Goal: Communication & Community: Answer question/provide support

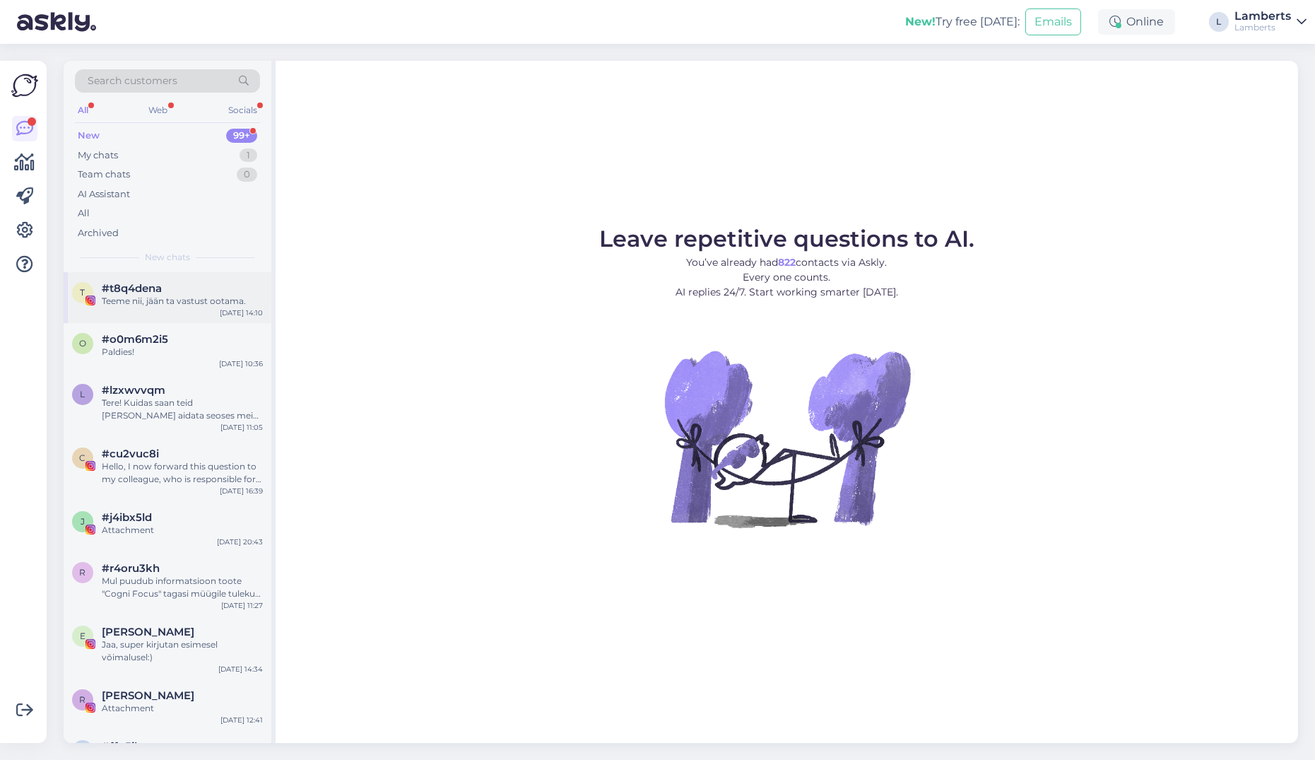
click at [218, 295] on div "Teeme nii, jään ta vastust ootama." at bounding box center [182, 301] width 161 height 13
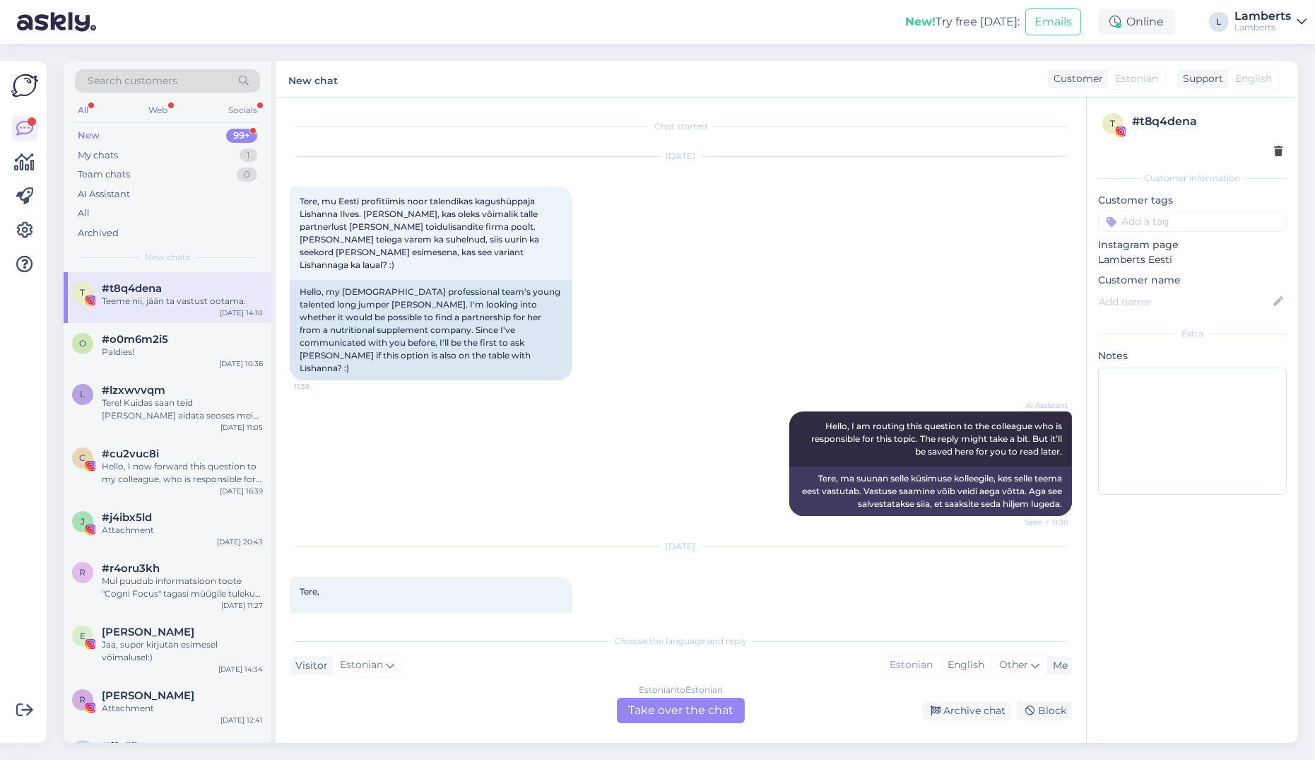
scroll to position [205, 0]
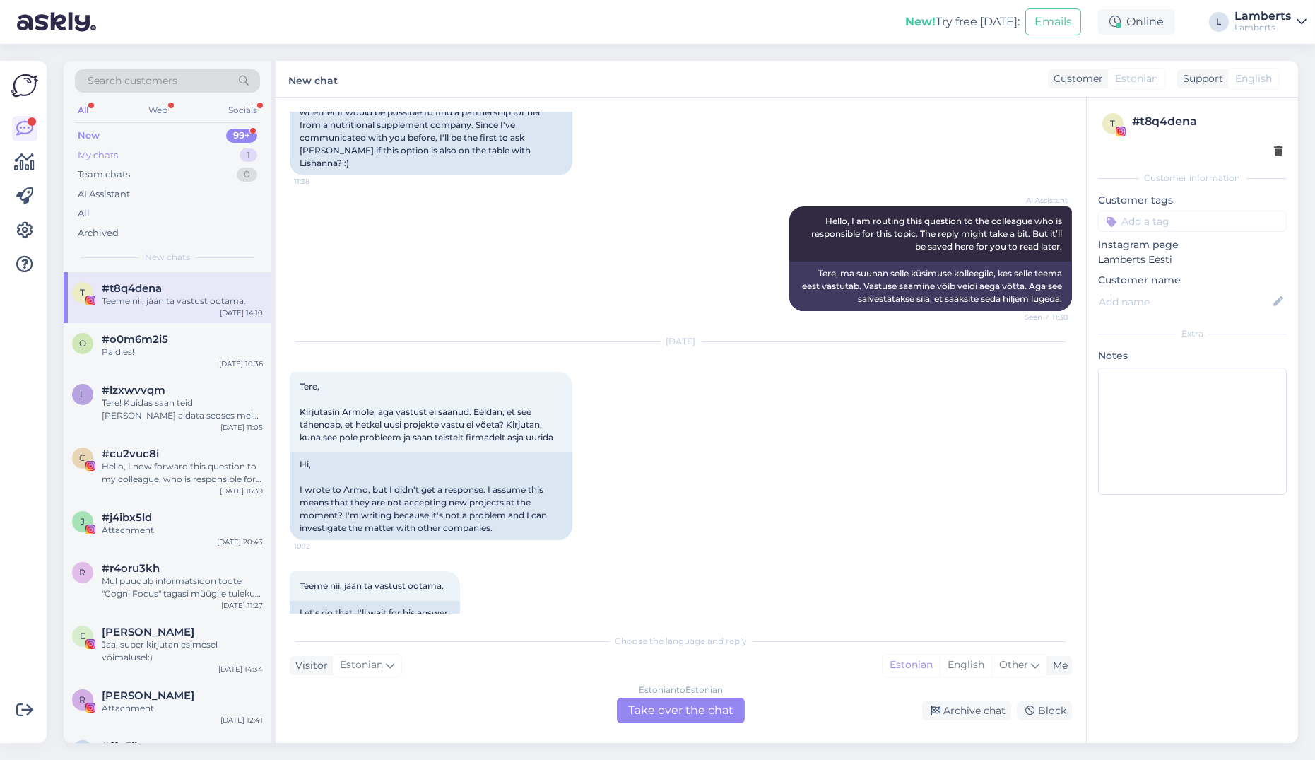
click at [217, 158] on div "My chats 1" at bounding box center [167, 156] width 185 height 20
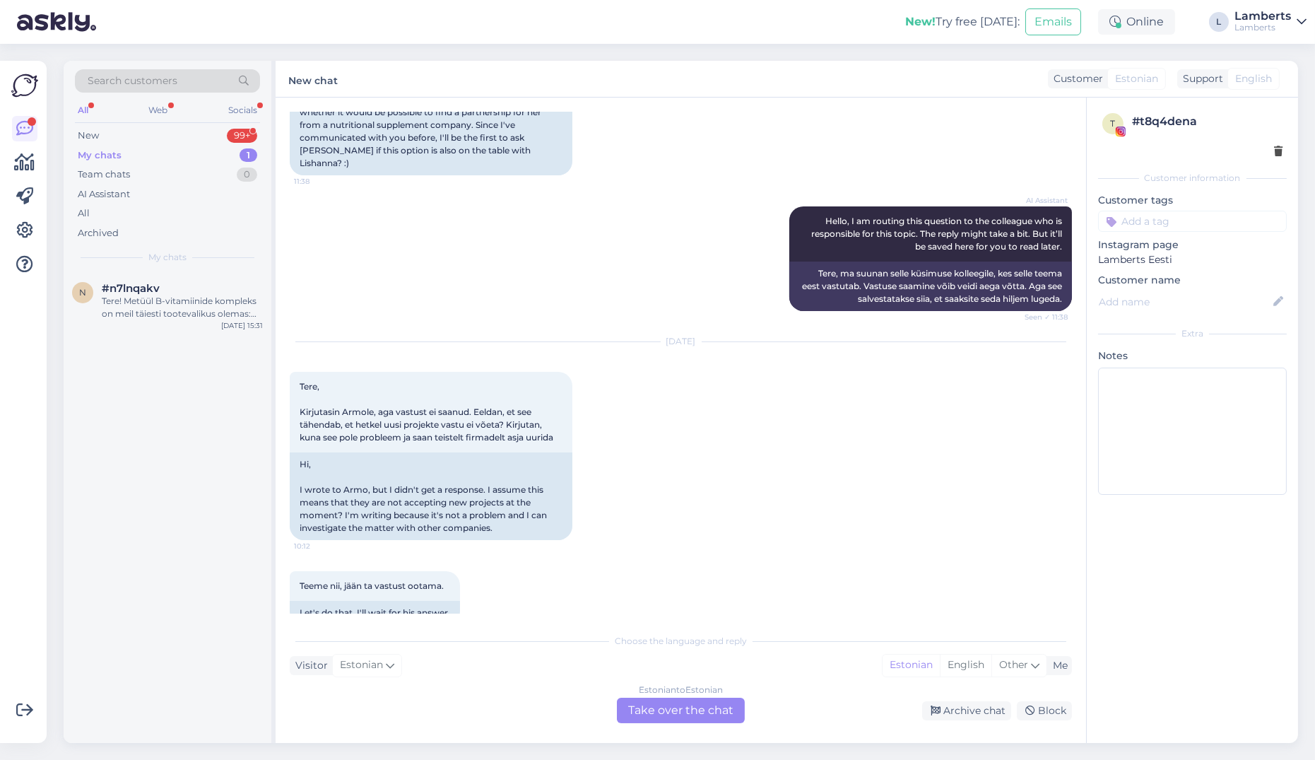
click at [192, 156] on div "My chats 1" at bounding box center [167, 156] width 185 height 20
click at [188, 140] on div "New 99+" at bounding box center [167, 136] width 185 height 20
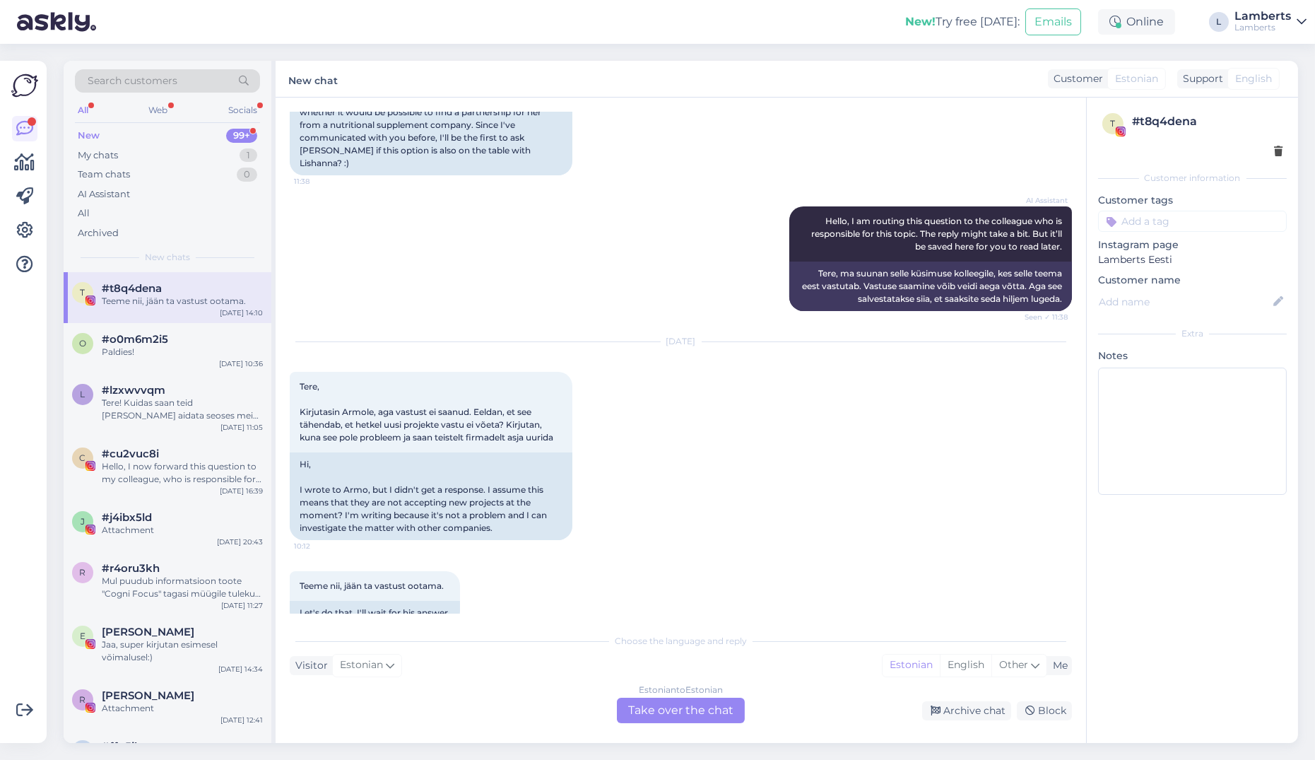
click at [86, 105] on div "All" at bounding box center [83, 110] width 16 height 18
click at [169, 416] on div "Tere! Kuidas saan teid [PERSON_NAME] aidata seoses meie teenustega?" at bounding box center [182, 408] width 161 height 25
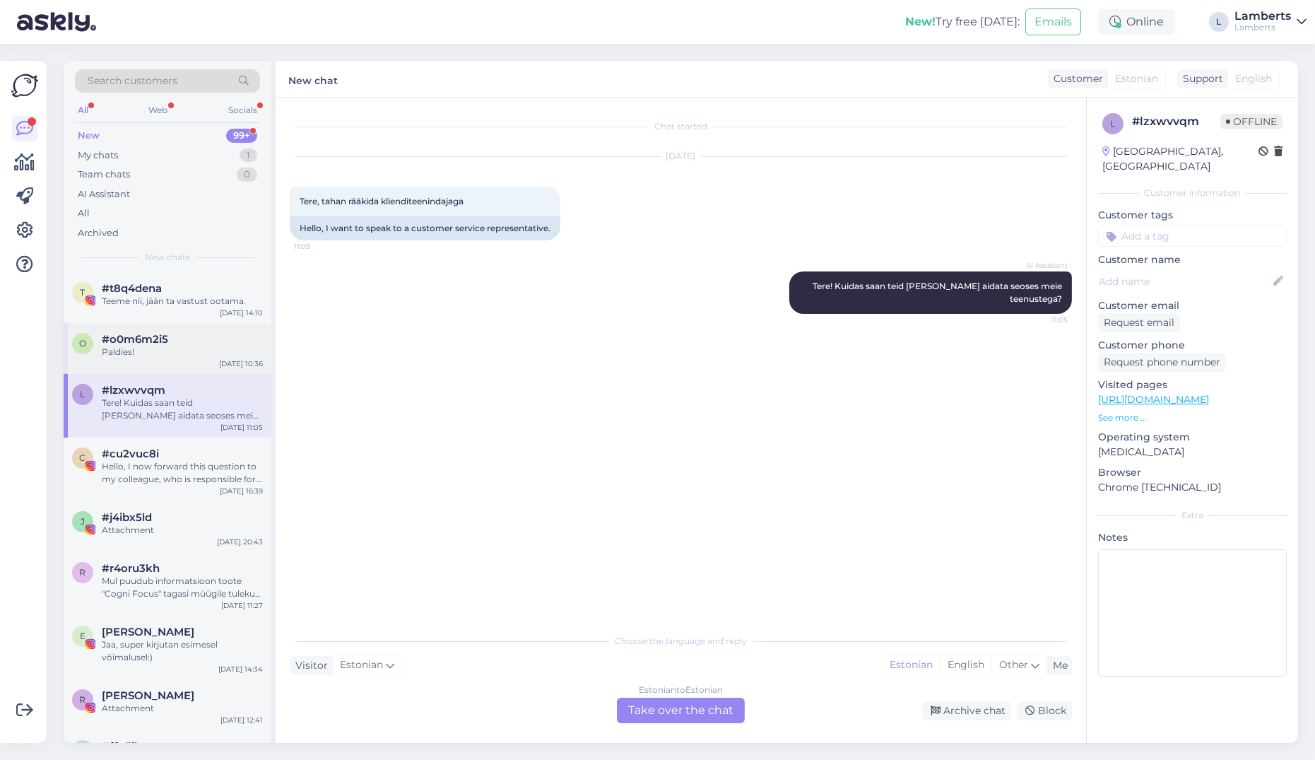
click at [163, 363] on div "o #o0m6m2i5 Paldies! [DATE] 10:36" at bounding box center [168, 348] width 208 height 51
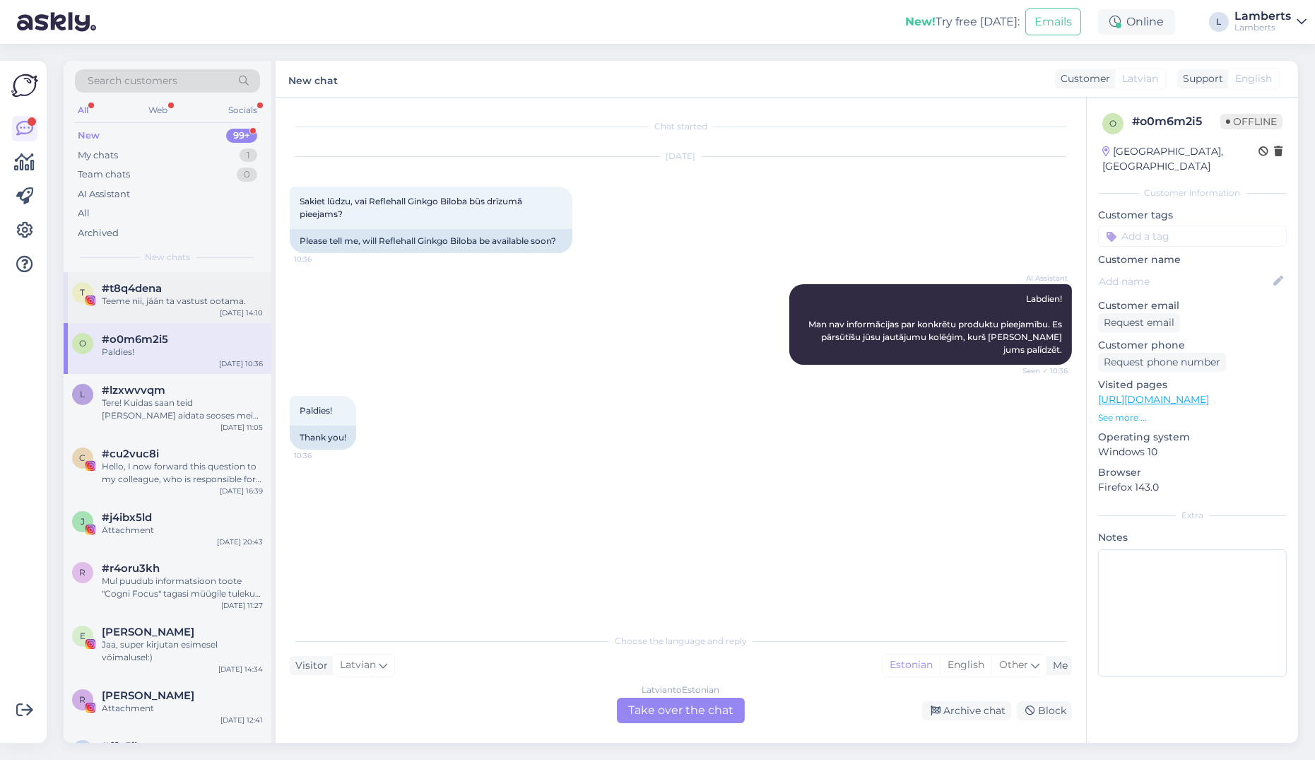
click at [171, 305] on div "Teeme nii, jään ta vastust ootama." at bounding box center [182, 301] width 161 height 13
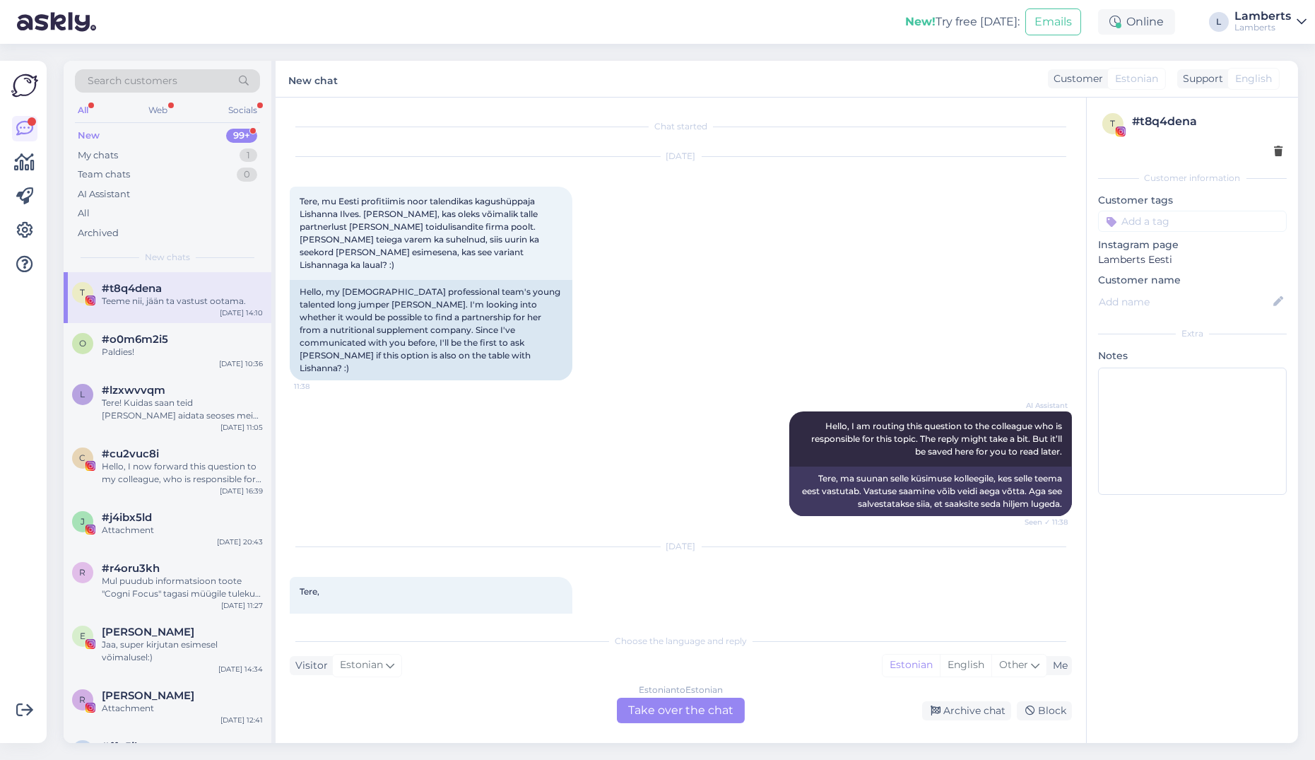
scroll to position [205, 0]
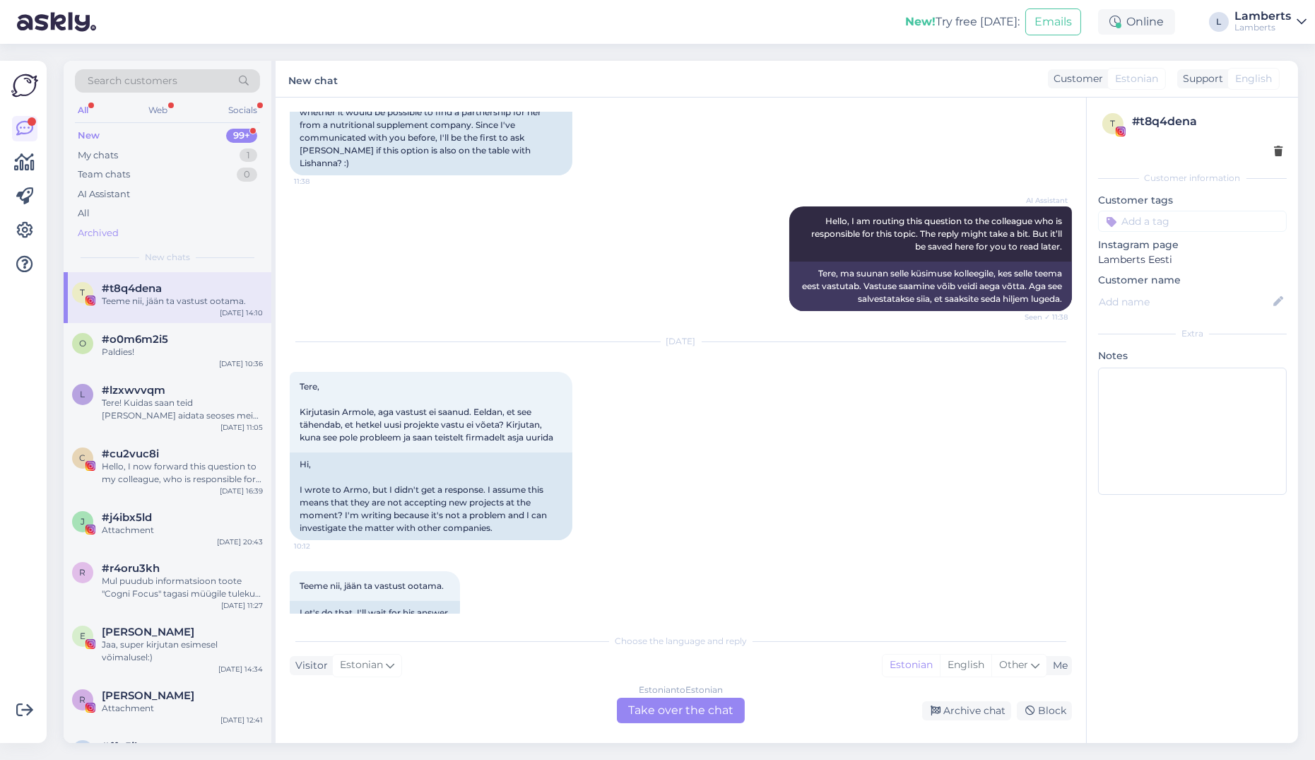
click at [187, 226] on div "Archived" at bounding box center [167, 233] width 185 height 20
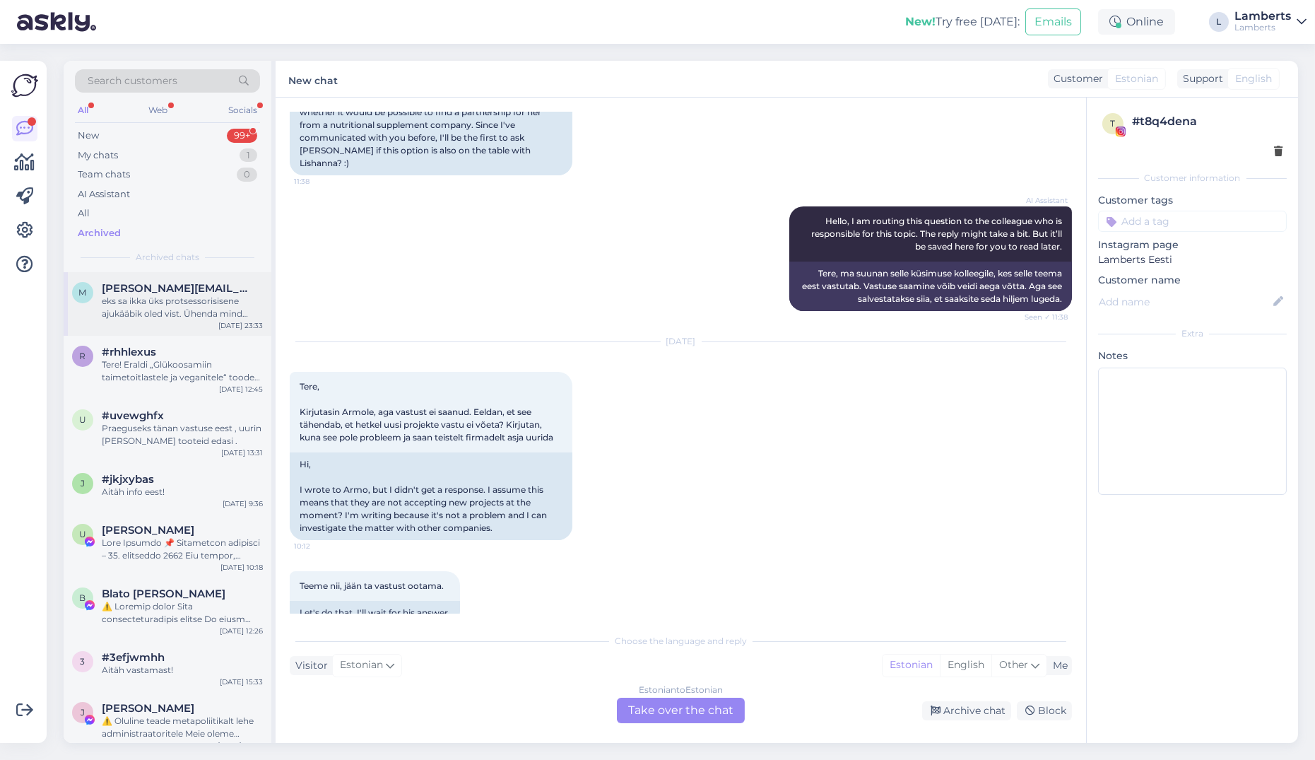
click at [136, 308] on div "eks sa ikka üks protsessorisisene ajukääbik oled vist. Ühenda mind lihtsalt pal…" at bounding box center [182, 307] width 161 height 25
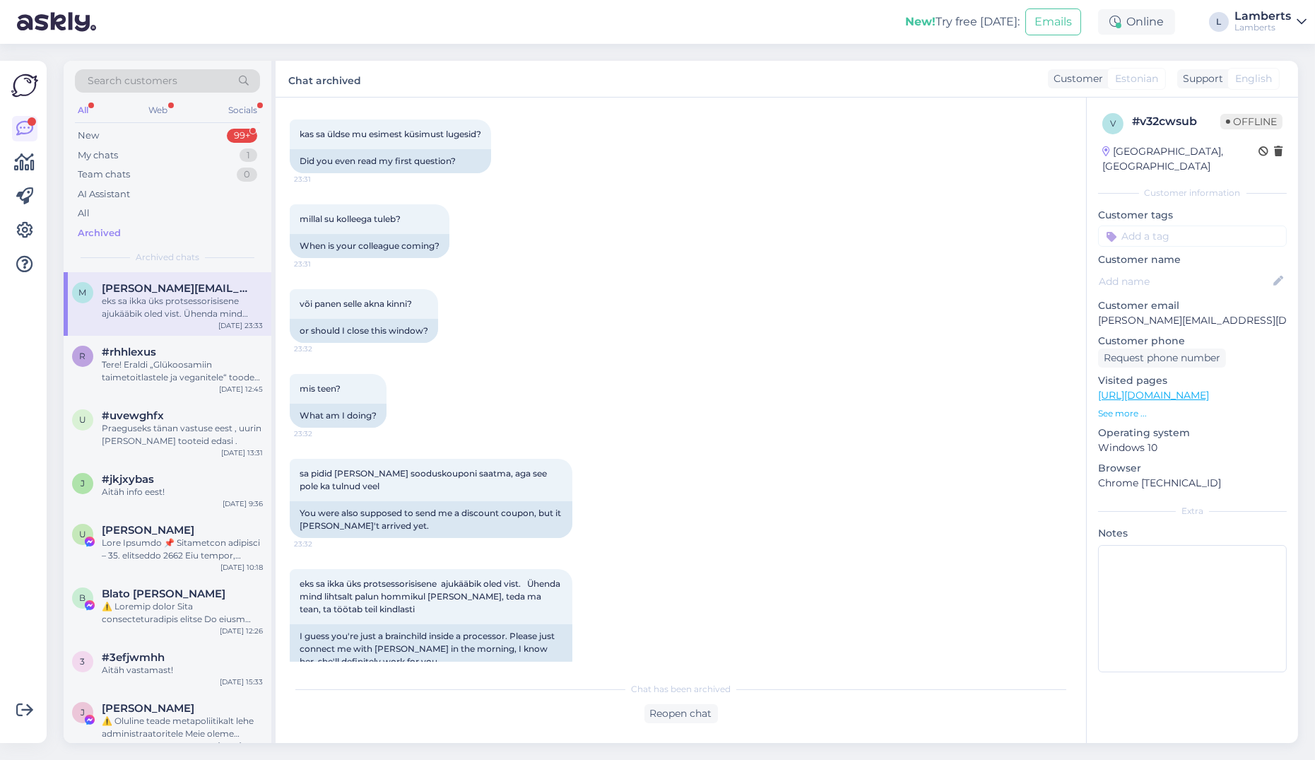
click at [1259, 150] on icon at bounding box center [1264, 152] width 10 height 10
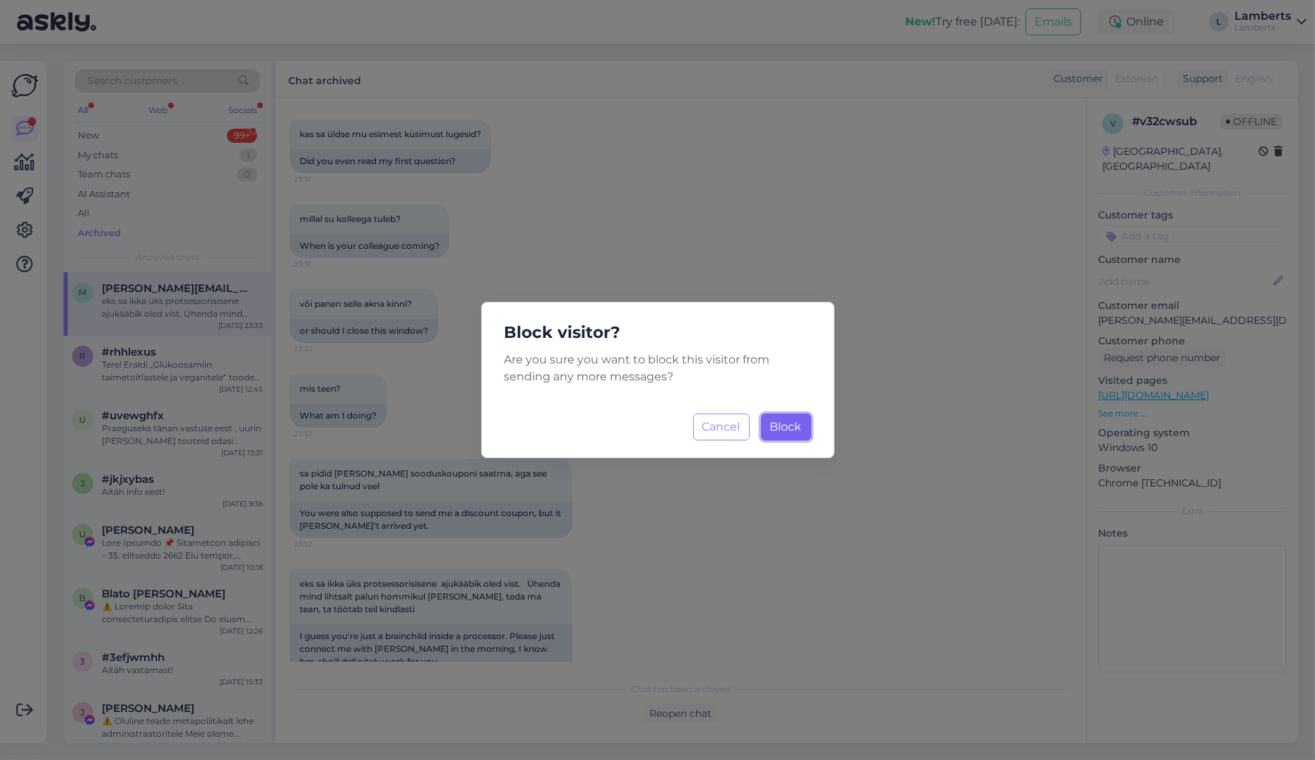
click at [787, 424] on span "Block" at bounding box center [786, 426] width 32 height 13
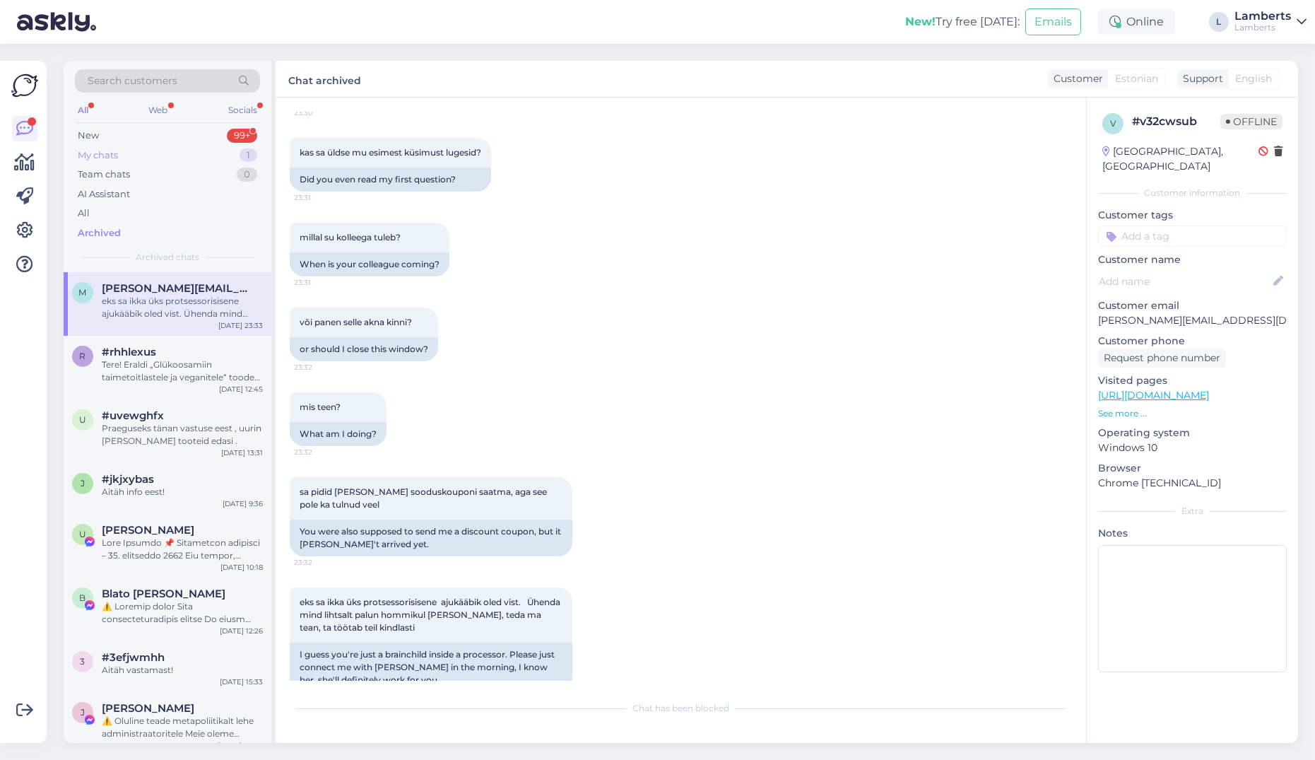
click at [201, 150] on div "My chats 1" at bounding box center [167, 156] width 185 height 20
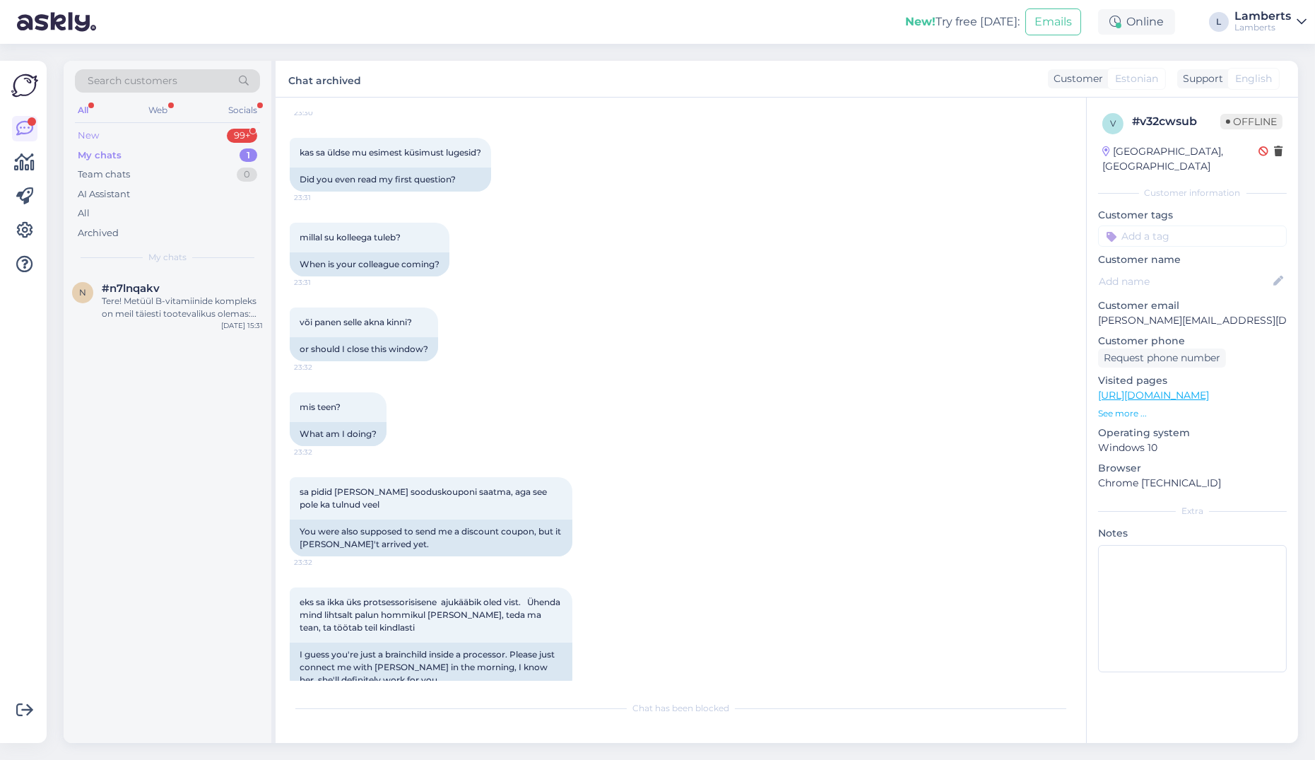
click at [220, 133] on div "New 99+" at bounding box center [167, 136] width 185 height 20
